Goal: Transaction & Acquisition: Purchase product/service

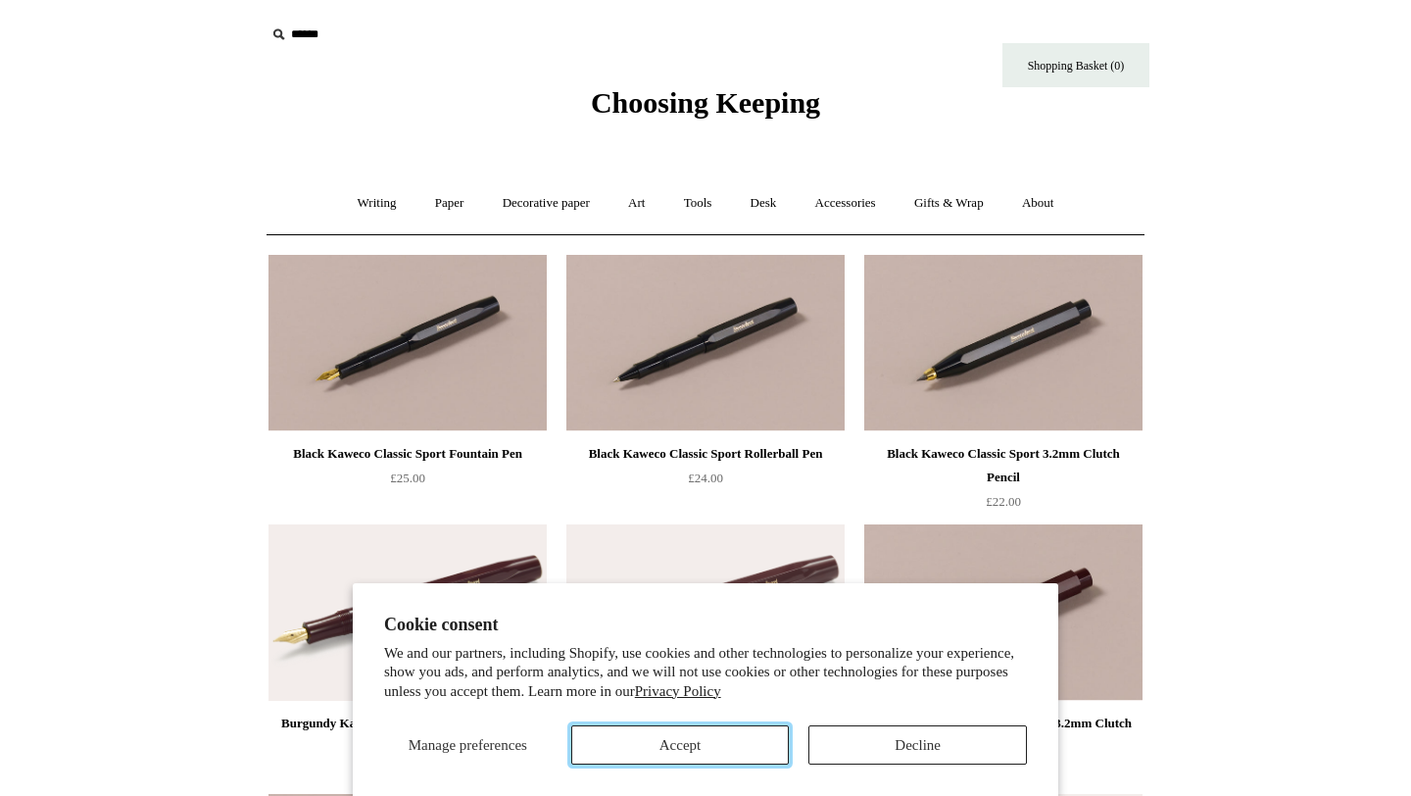
click at [730, 743] on button "Accept" at bounding box center [680, 744] width 218 height 39
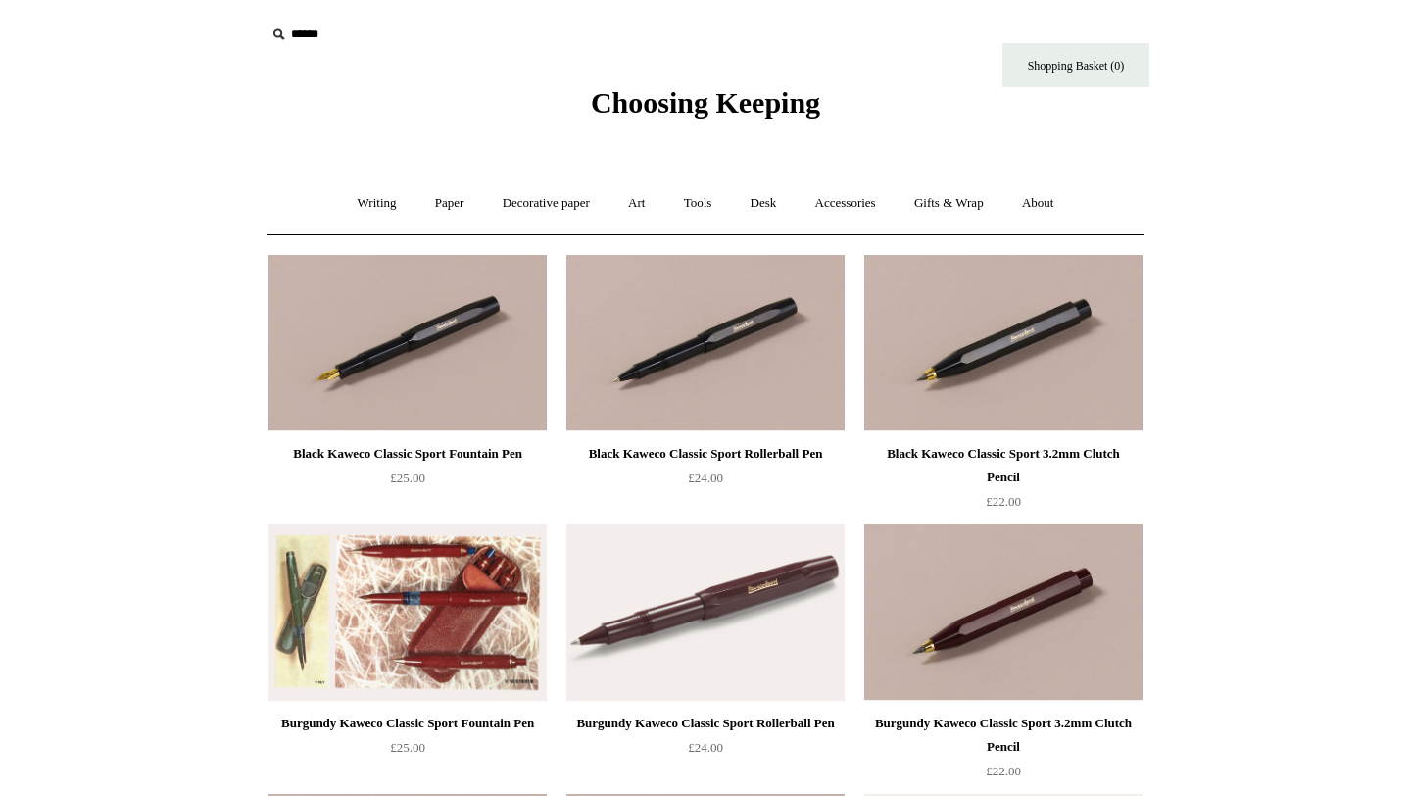
click at [437, 633] on img at bounding box center [407, 612] width 278 height 176
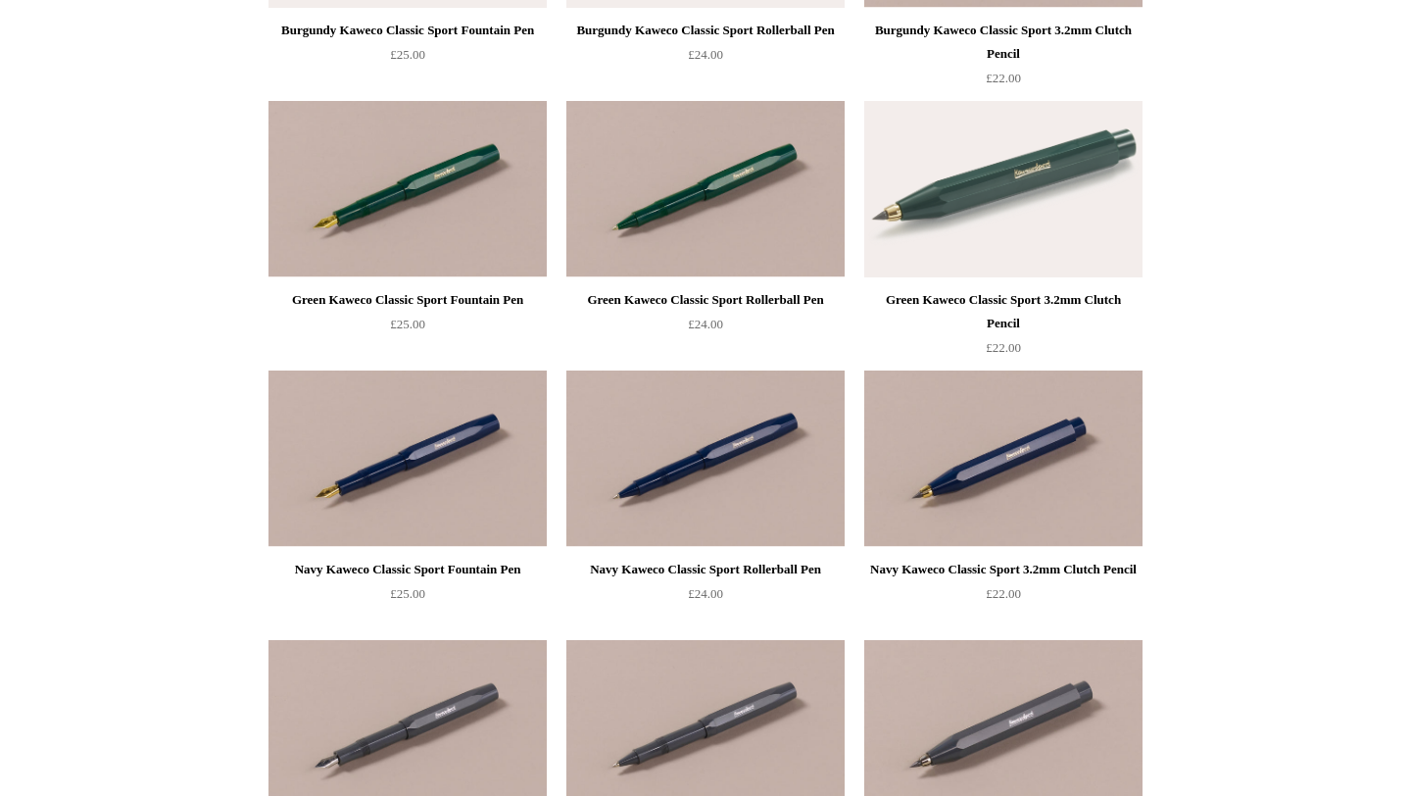
scroll to position [687, 0]
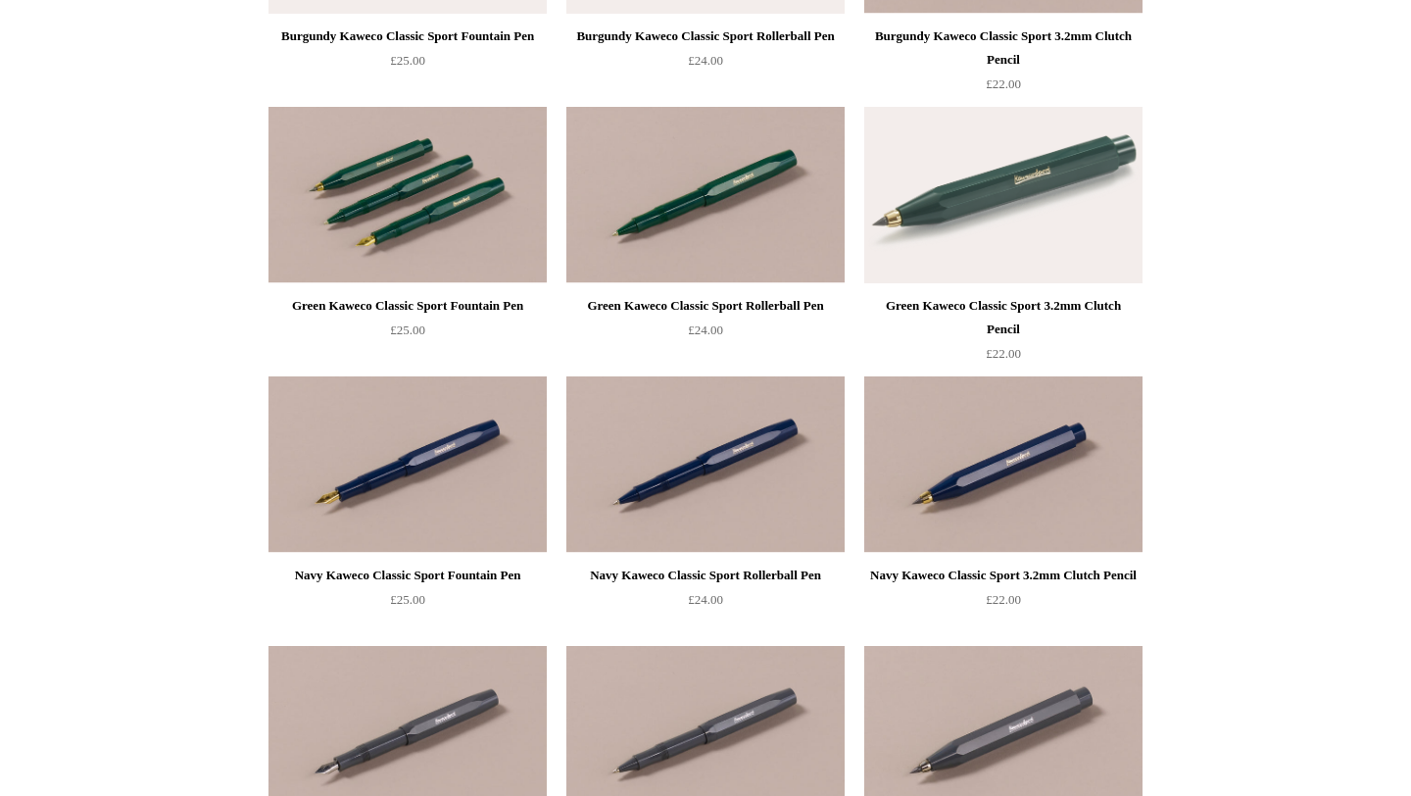
click at [402, 276] on img at bounding box center [407, 195] width 278 height 176
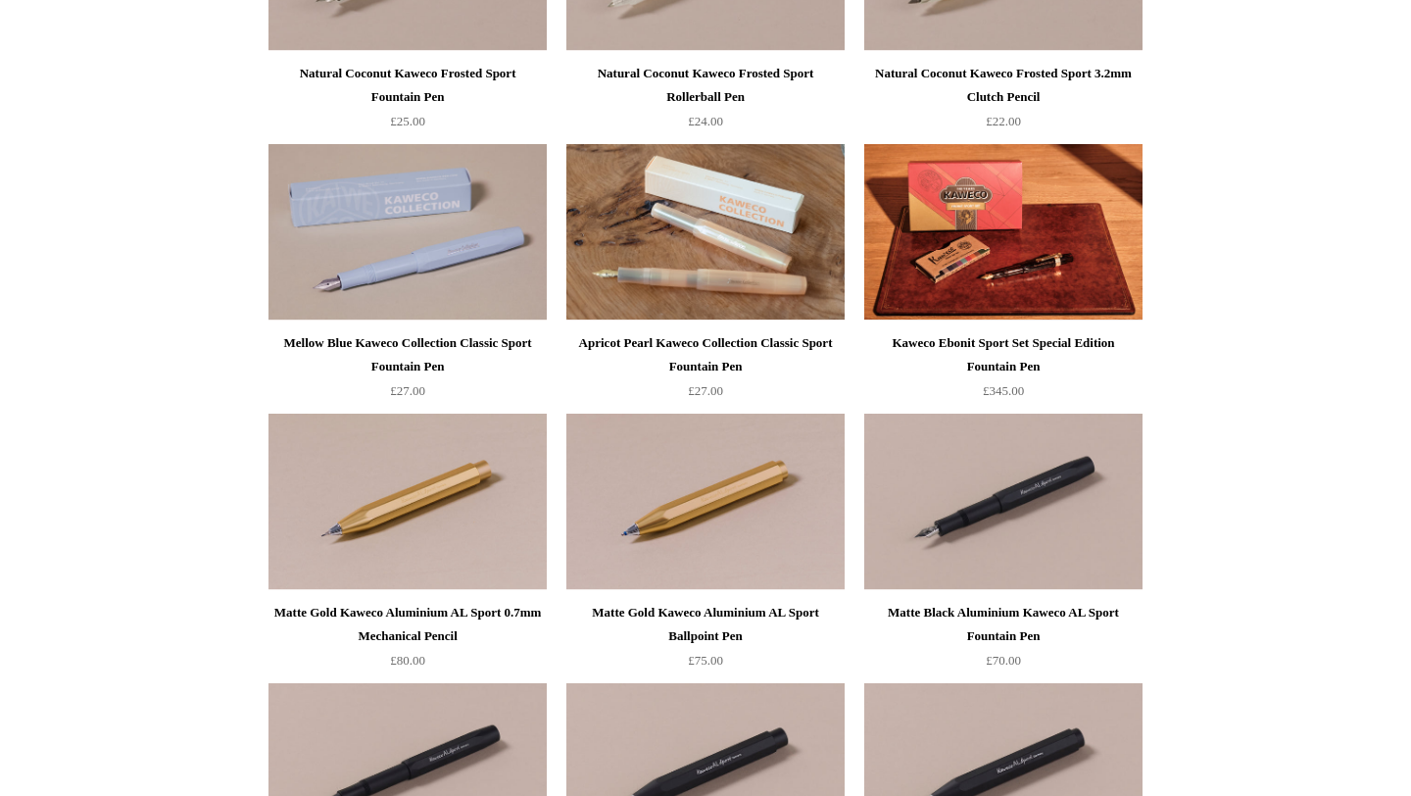
scroll to position [4429, 0]
